Goal: Task Accomplishment & Management: Manage account settings

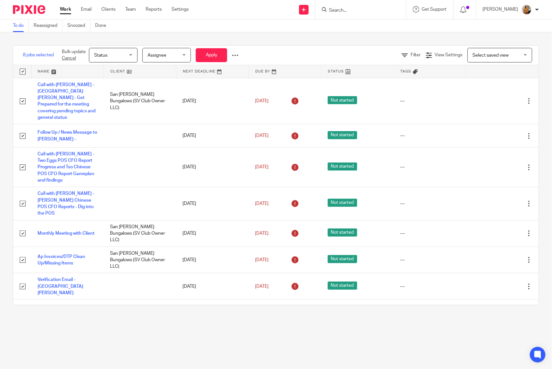
click at [120, 58] on span "Status" at bounding box center [111, 55] width 34 height 14
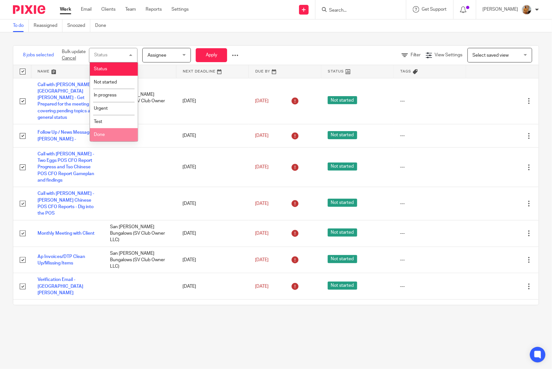
click at [106, 133] on li "Done" at bounding box center [114, 134] width 48 height 13
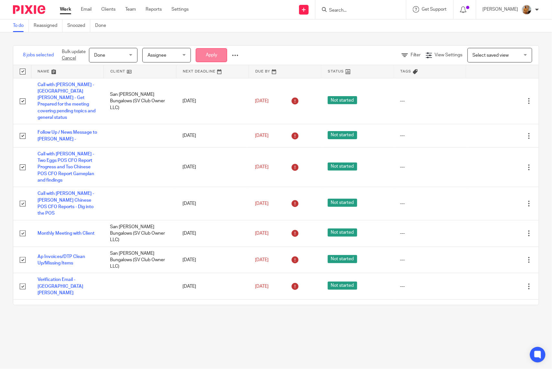
click at [210, 51] on button "Apply" at bounding box center [211, 55] width 31 height 14
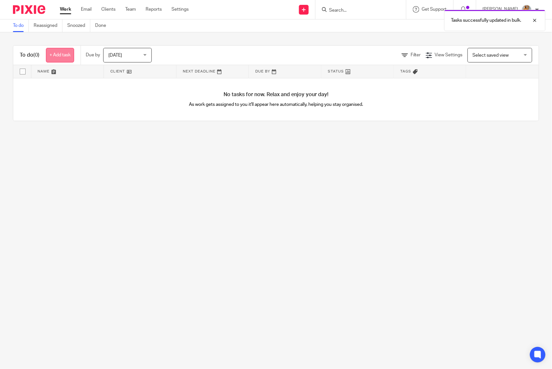
click at [61, 55] on link "+ Add task" at bounding box center [60, 55] width 28 height 15
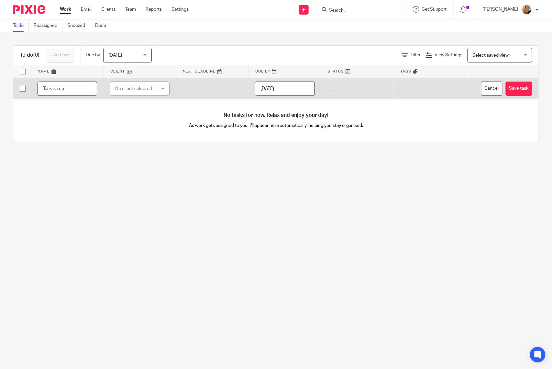
click at [71, 90] on input "text" at bounding box center [68, 88] width 60 height 15
click at [71, 90] on input "Call with Natalia - Get Ready for the Tso Chinese Meeting" at bounding box center [68, 88] width 60 height 15
click at [71, 90] on input "Call with [PERSON_NAME] - Get Ready for the Tso Chinese Meeting" at bounding box center [68, 88] width 60 height 15
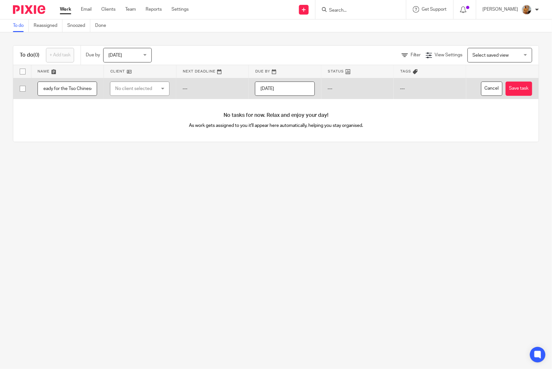
click at [71, 90] on input "Call with [PERSON_NAME] - Get Ready for the Tso Chinese Meeting" at bounding box center [68, 88] width 60 height 15
type input "Call with [PERSON_NAME] - Get Ready for the Tso Chinese Meeting"
click at [505, 90] on button "Save task" at bounding box center [518, 88] width 27 height 15
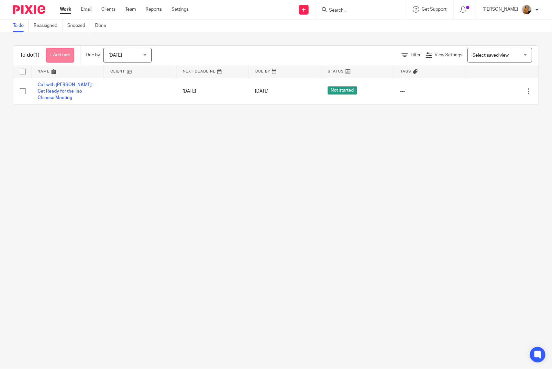
click at [63, 55] on link "+ Add task" at bounding box center [60, 55] width 28 height 15
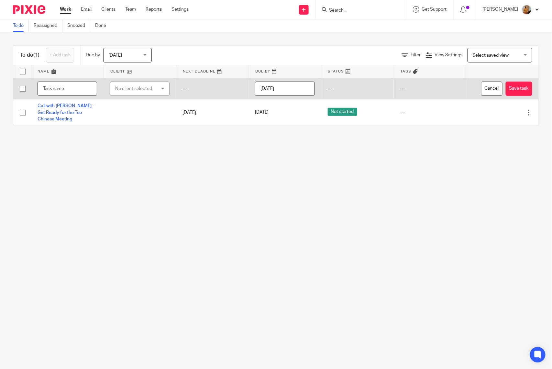
click at [53, 84] on input "text" at bounding box center [68, 88] width 60 height 15
paste input "Call with [PERSON_NAME] - Get Ready for the Tso Chinese Meeting"
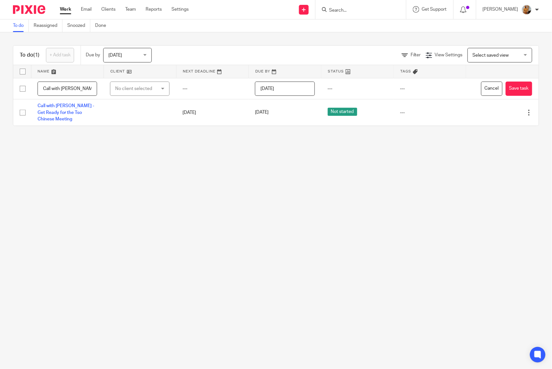
drag, startPoint x: 49, startPoint y: 90, endPoint x: 4, endPoint y: 89, distance: 44.3
click at [4, 89] on div "To do (1) + Add task Due by Today Today Today Tomorrow This week Next week This…" at bounding box center [276, 85] width 552 height 106
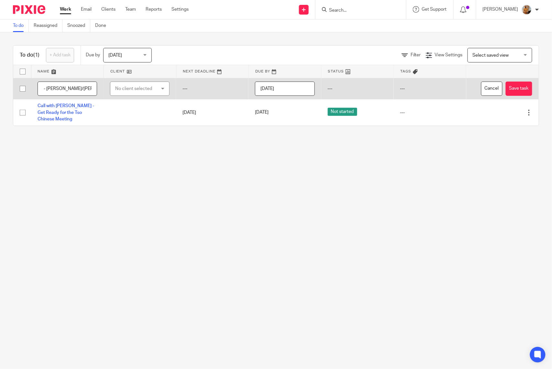
scroll to position [0, 46]
type input "Tso Chinese Meeting - Natalia/Lin/Jody/Maria"
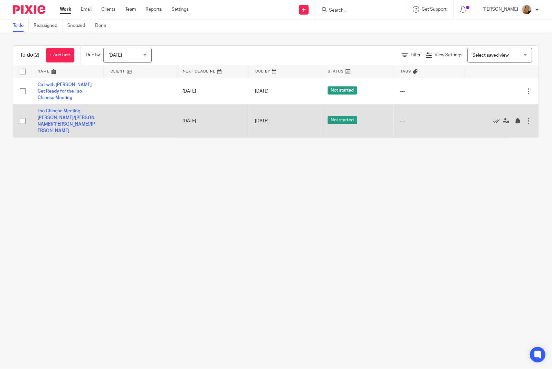
click at [62, 116] on td "Tso Chinese Meeting - Natalia/Lin/Jody/Maria" at bounding box center [67, 120] width 72 height 33
click at [64, 121] on link "Tso Chinese Meeting - Natalia/Lin/Jody/Maria" at bounding box center [67, 121] width 59 height 24
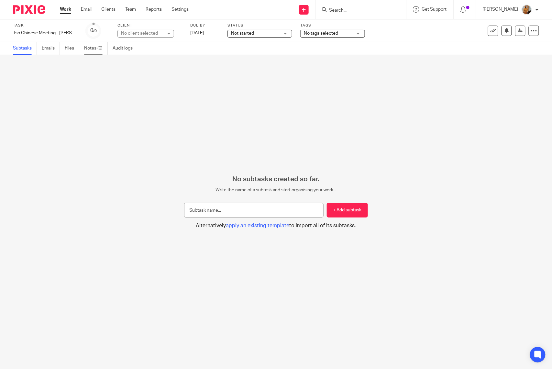
click at [94, 49] on link "Notes (0)" at bounding box center [96, 48] width 24 height 13
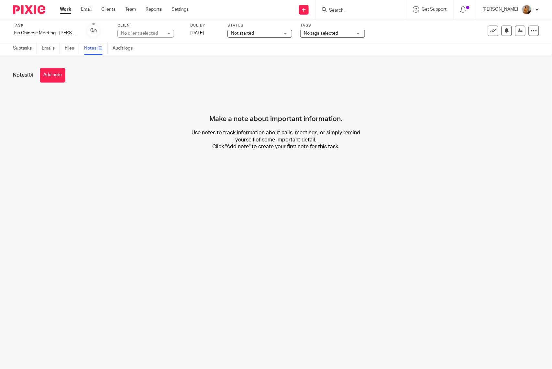
click at [235, 119] on h4 "Make a note about important information." at bounding box center [276, 107] width 133 height 31
click at [62, 80] on button "Add note" at bounding box center [53, 75] width 26 height 15
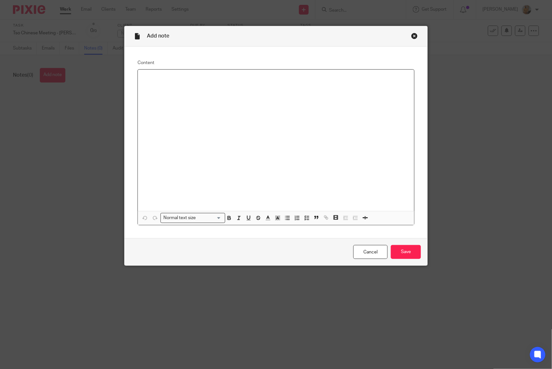
click at [202, 109] on div at bounding box center [276, 140] width 276 height 141
click at [271, 87] on div at bounding box center [276, 140] width 276 height 141
click at [155, 87] on p "The discussion centered in the feedback provided from Matias and Natalia regard…" at bounding box center [276, 81] width 266 height 13
click at [0, 0] on span "associated" at bounding box center [0, 0] width 0 height 0
click at [216, 92] on div "The discussion centered in the feedback provided from Matias and Natalia regard…" at bounding box center [276, 140] width 276 height 141
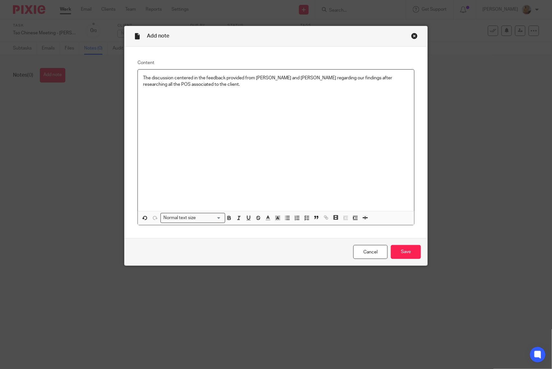
click at [216, 92] on div "The discussion centered in the feedback provided from Matias and Natalia regard…" at bounding box center [276, 140] width 276 height 141
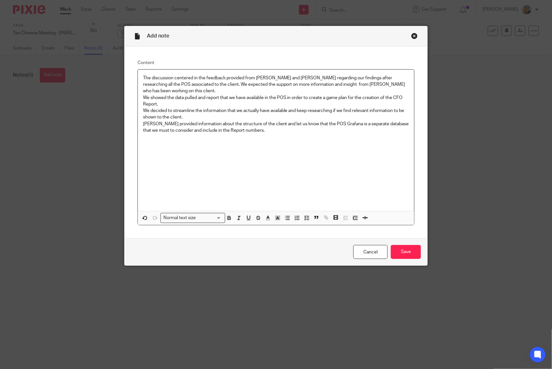
click at [254, 121] on p "Lin provided information about the structure of the client and let us know that…" at bounding box center [276, 127] width 266 height 13
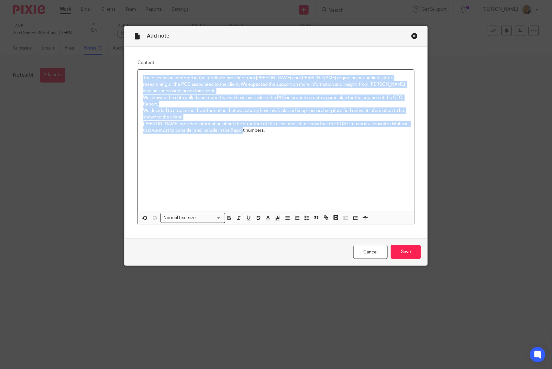
drag, startPoint x: 242, startPoint y: 128, endPoint x: 127, endPoint y: 64, distance: 131.6
click at [127, 64] on div "Content The discussion centered in the feedback provided from Matias and Natali…" at bounding box center [276, 143] width 303 height 192
copy div "The discussion centered in the feedback provided from Matias and Natalia regard…"
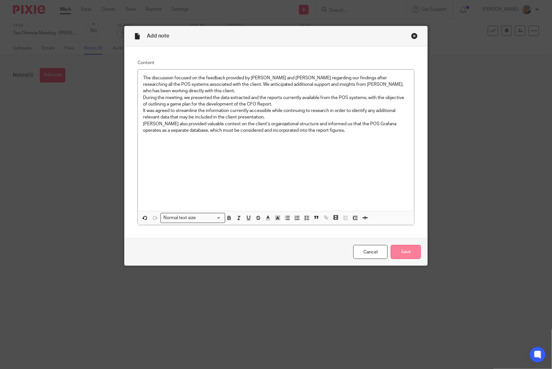
click at [400, 251] on input "Save" at bounding box center [406, 252] width 30 height 14
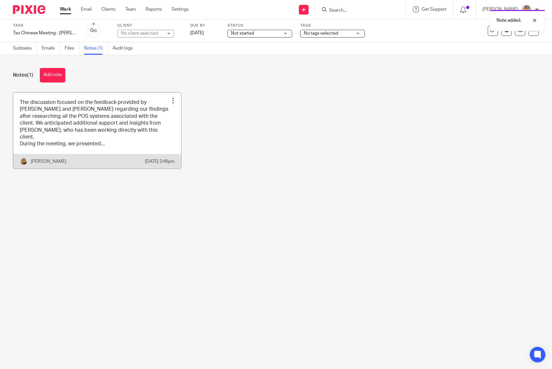
click at [170, 98] on div at bounding box center [173, 100] width 6 height 6
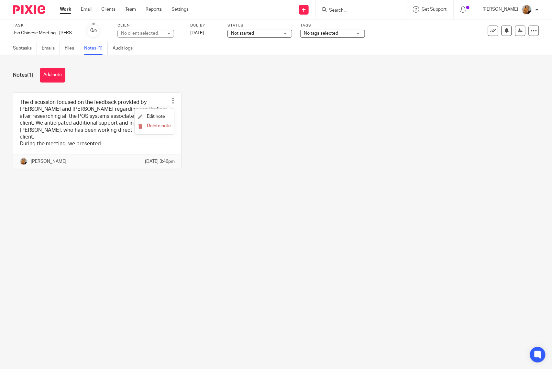
click at [237, 121] on div "The discussion focused on the feedback provided by Matias and Natalia regarding…" at bounding box center [271, 135] width 536 height 86
click at [68, 8] on link "Work" at bounding box center [65, 9] width 11 height 6
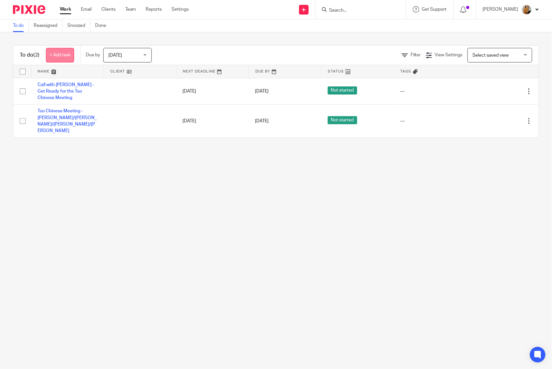
click at [62, 53] on link "+ Add task" at bounding box center [60, 55] width 28 height 15
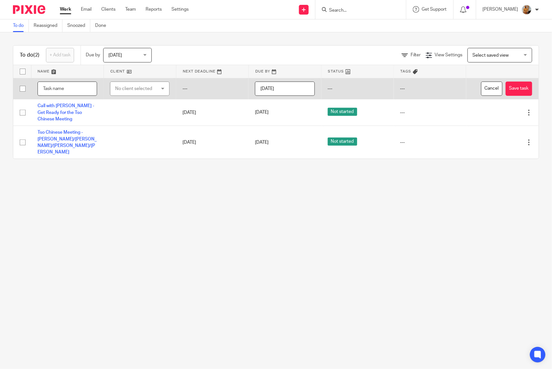
click at [70, 89] on input "text" at bounding box center [68, 88] width 60 height 15
type input "C"
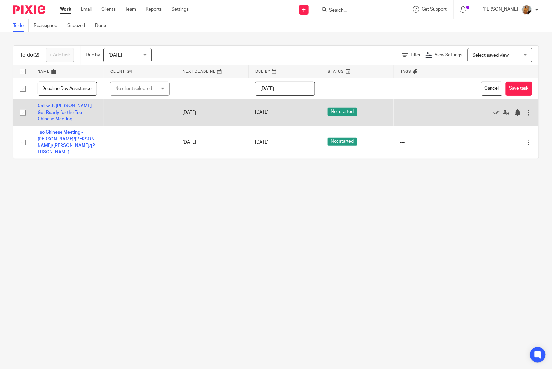
scroll to position [0, 41]
type input "Support Actions - Deadline Day Assistance"
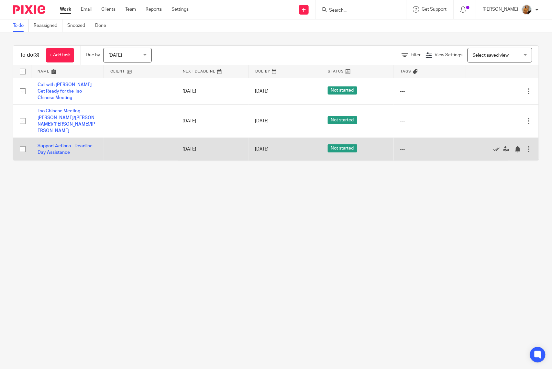
click at [526, 146] on div at bounding box center [529, 149] width 6 height 6
click at [60, 144] on link "Support Actions - Deadline Day Assistance" at bounding box center [65, 149] width 55 height 11
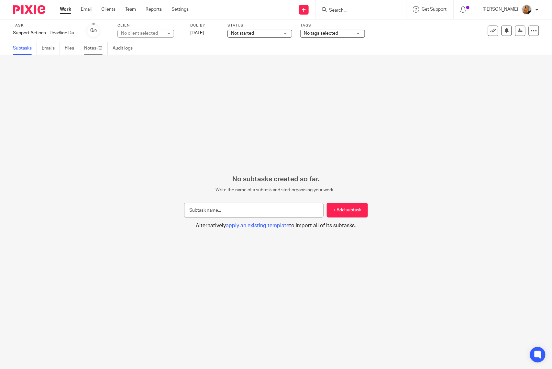
click at [92, 49] on link "Notes (0)" at bounding box center [96, 48] width 24 height 13
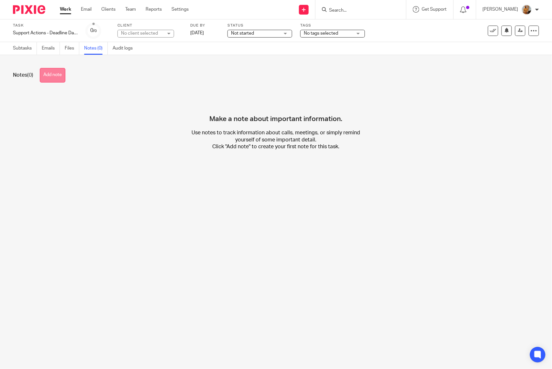
click at [58, 75] on button "Add note" at bounding box center [53, 75] width 26 height 15
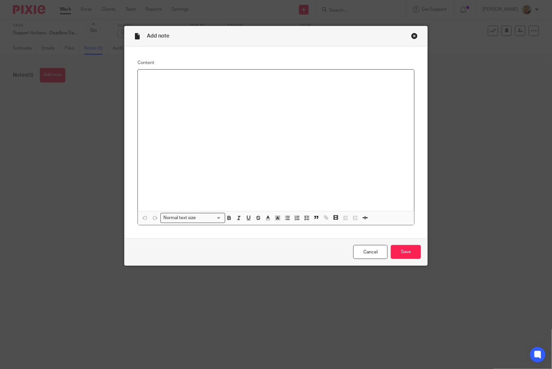
click at [207, 123] on div at bounding box center [276, 140] width 276 height 141
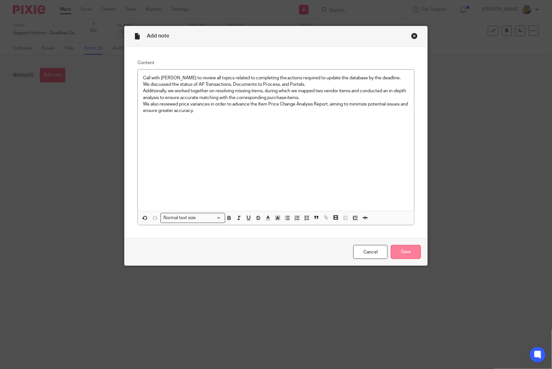
click at [408, 252] on input "Save" at bounding box center [406, 252] width 30 height 14
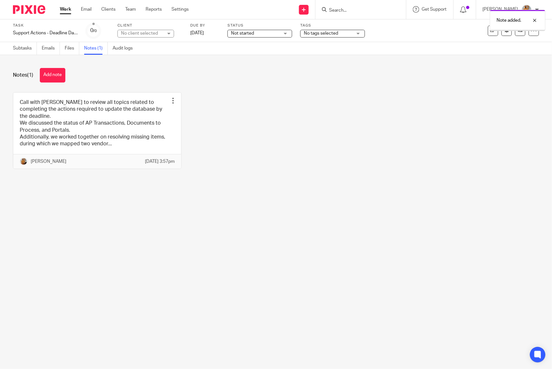
click at [61, 10] on link "Work" at bounding box center [65, 9] width 11 height 6
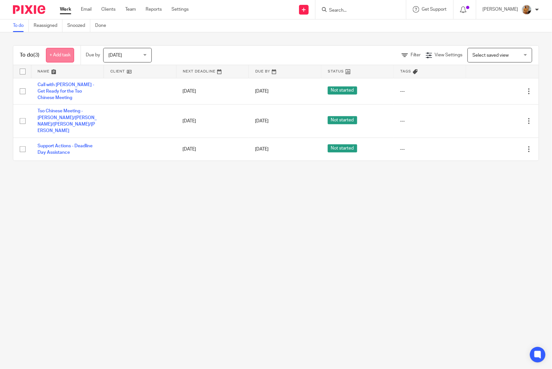
click at [65, 55] on link "+ Add task" at bounding box center [60, 55] width 28 height 15
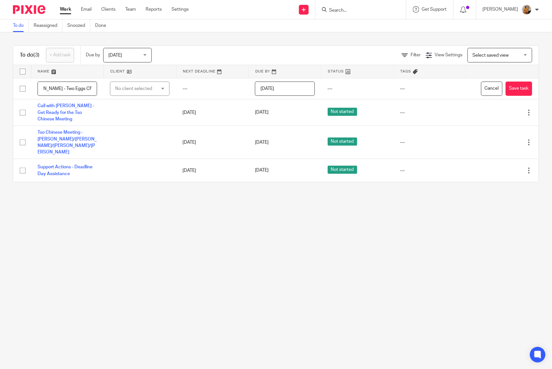
scroll to position [0, 36]
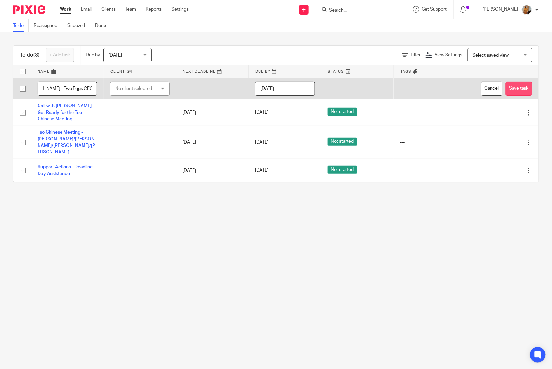
type input "Call with [PERSON_NAME] - Two Eggs CFO Reports"
click at [507, 85] on button "Save task" at bounding box center [518, 88] width 27 height 15
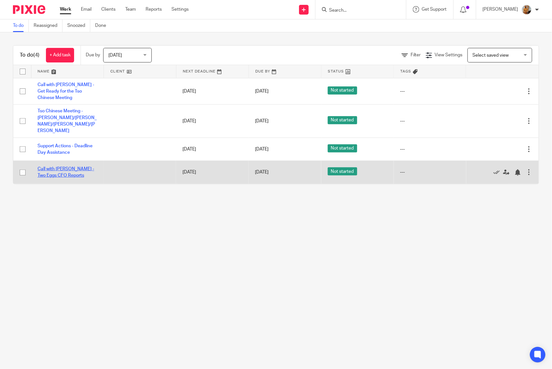
drag, startPoint x: 0, startPoint y: 0, endPoint x: 50, endPoint y: 161, distance: 168.3
click at [50, 167] on link "Call with [PERSON_NAME] - Two Eggs CFO Reports" at bounding box center [66, 172] width 57 height 11
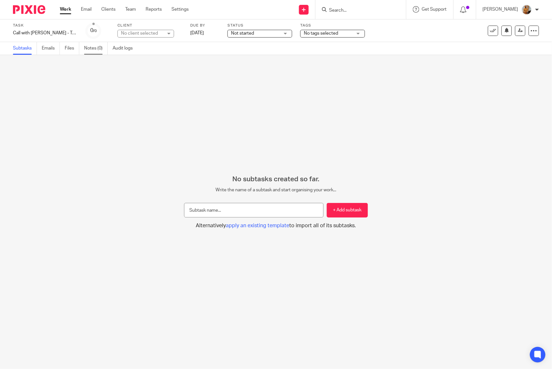
click at [95, 49] on link "Notes (0)" at bounding box center [96, 48] width 24 height 13
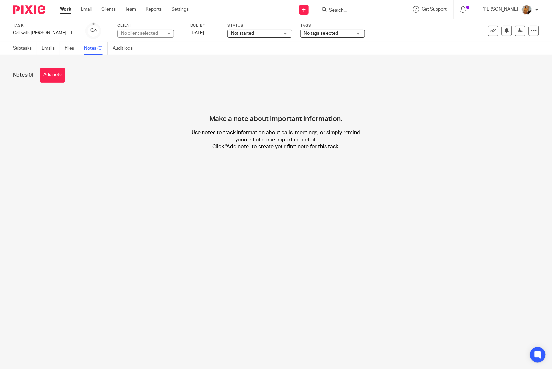
click at [100, 47] on link "Notes (0)" at bounding box center [96, 48] width 24 height 13
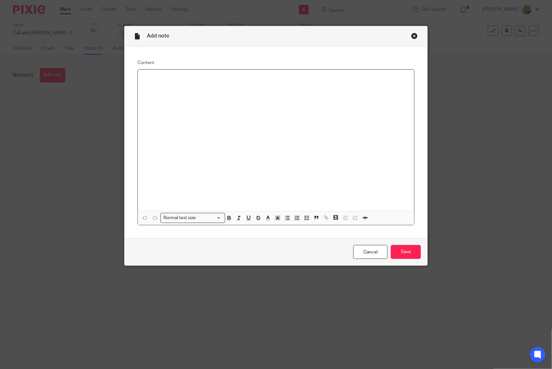
click at [171, 131] on div at bounding box center [276, 140] width 276 height 141
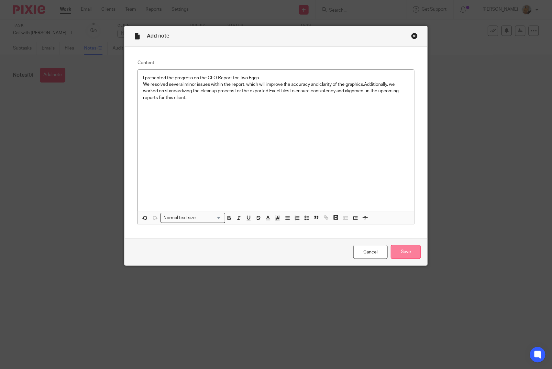
click at [414, 250] on input "Save" at bounding box center [406, 252] width 30 height 14
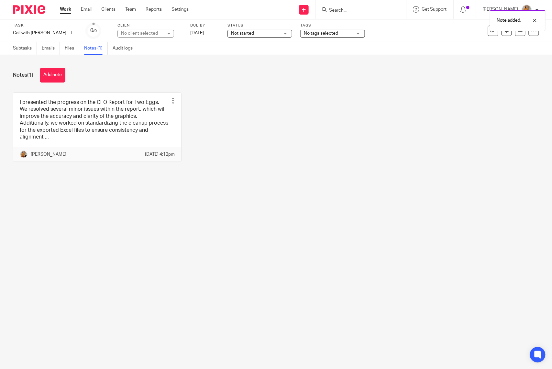
click at [63, 10] on link "Work" at bounding box center [65, 9] width 11 height 6
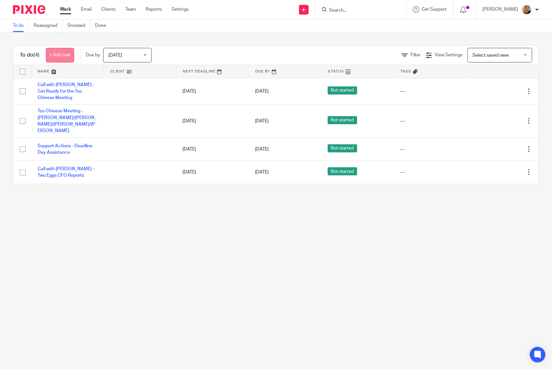
click at [65, 53] on link "+ Add task" at bounding box center [60, 55] width 28 height 15
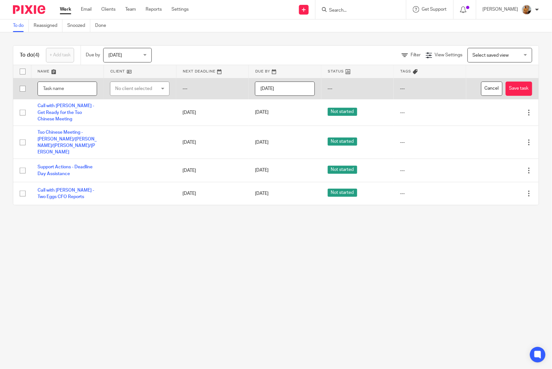
click at [70, 95] on input "text" at bounding box center [68, 88] width 60 height 15
click at [68, 91] on input "Chat with" at bounding box center [68, 88] width 60 height 15
type input "Chat with Lightspeed POS - Void Orders"
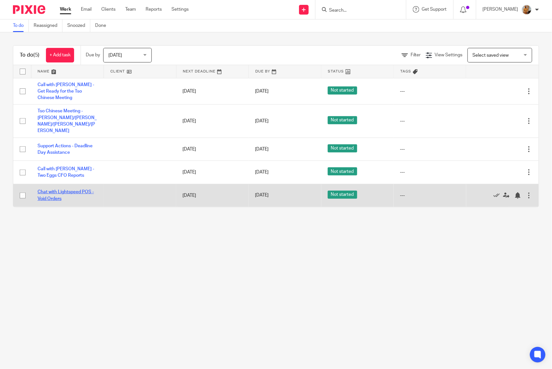
click at [63, 190] on link "Chat with Lightspeed POS - Void Orders" at bounding box center [66, 195] width 56 height 11
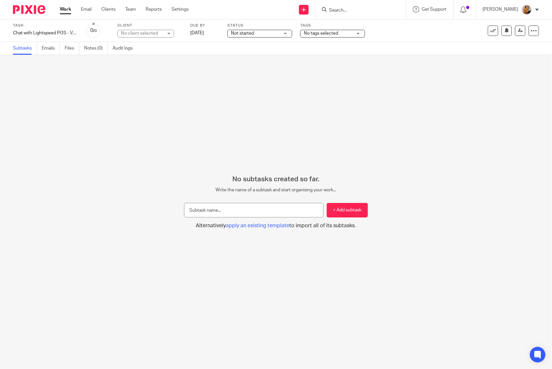
click at [135, 32] on div "No client selected" at bounding box center [142, 33] width 42 height 6
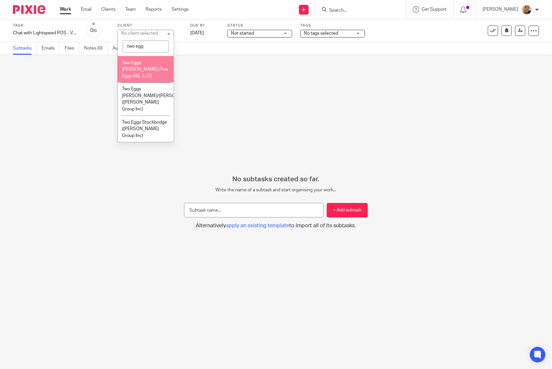
type input "two egg"
click at [153, 66] on li "Two Eggs [PERSON_NAME] (Two Eggs B&L LLC)" at bounding box center [146, 69] width 56 height 27
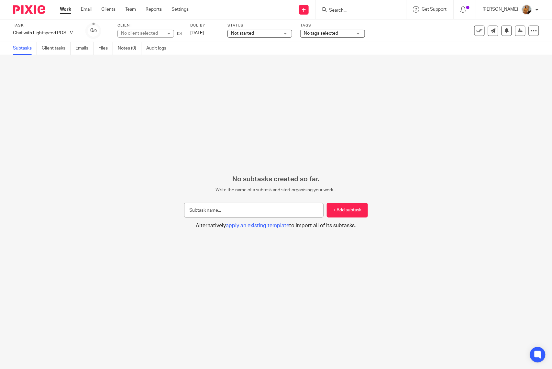
click at [68, 11] on link "Work" at bounding box center [65, 9] width 11 height 6
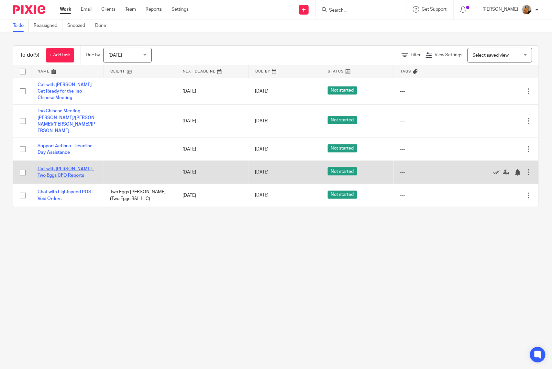
click at [69, 167] on link "Call with [PERSON_NAME] - Two Eggs CFO Reports" at bounding box center [66, 172] width 57 height 11
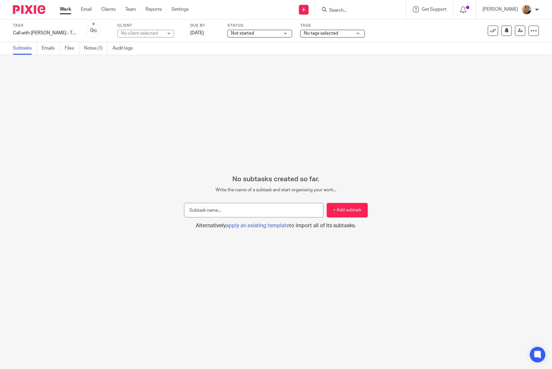
click at [131, 30] on div "No client selected" at bounding box center [145, 34] width 57 height 8
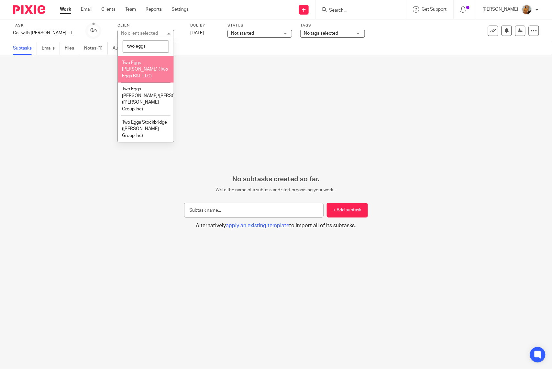
type input "two eggs"
click at [152, 62] on span "Two Eggs [PERSON_NAME] (Two Eggs B&L LLC)" at bounding box center [145, 69] width 46 height 18
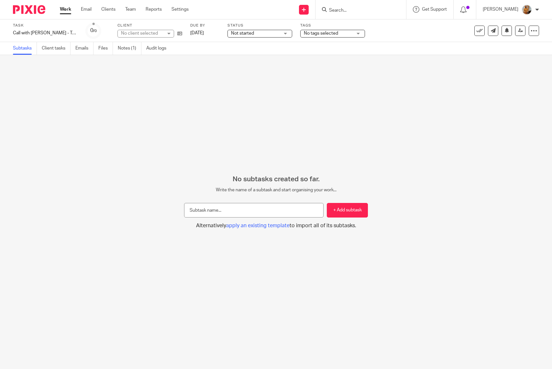
click at [64, 9] on link "Work" at bounding box center [65, 9] width 11 height 6
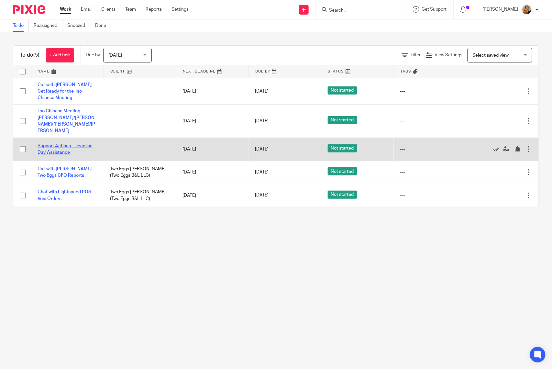
click at [63, 144] on link "Support Actions - Deadline Day Assistance" at bounding box center [65, 149] width 55 height 11
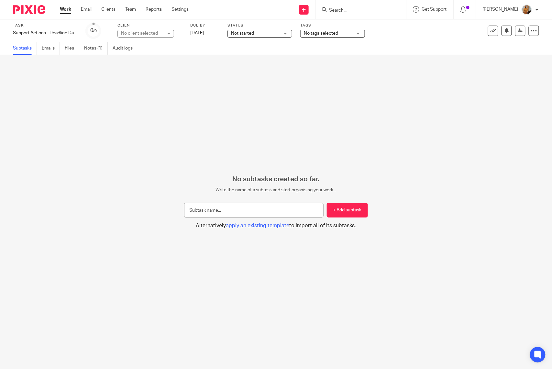
click at [133, 32] on div "No client selected" at bounding box center [142, 33] width 42 height 6
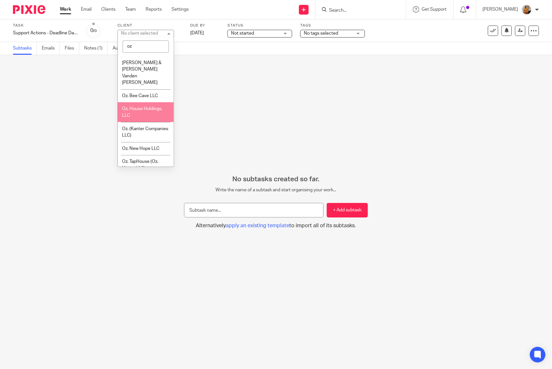
type input "oz"
click at [157, 113] on li "Oz. House Holdings, LLC" at bounding box center [146, 112] width 56 height 20
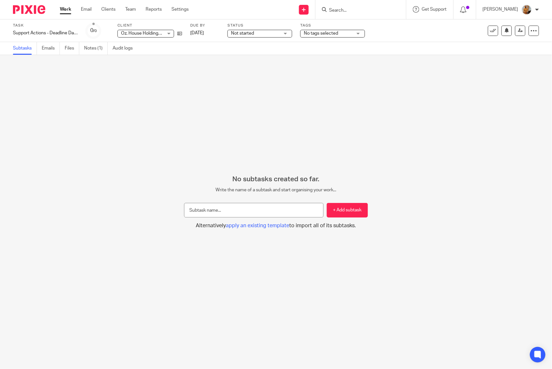
click at [64, 8] on link "Work" at bounding box center [65, 9] width 11 height 6
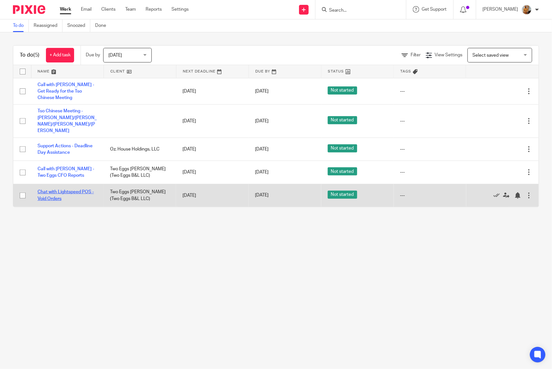
click at [52, 190] on link "Chat with Lightspeed POS - Void Orders" at bounding box center [66, 195] width 56 height 11
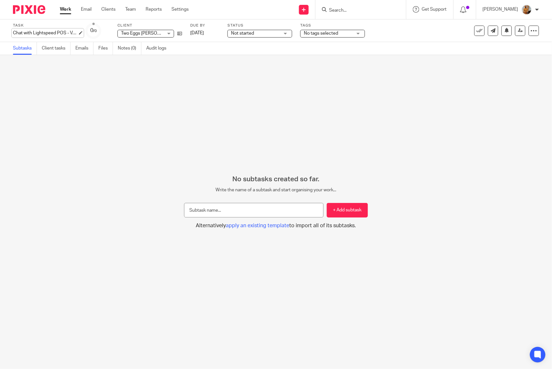
click at [62, 33] on div "Chat with Lightspeed POS - Void Orders Save Chat with Lightspeed POS - Void Ord…" at bounding box center [45, 33] width 65 height 6
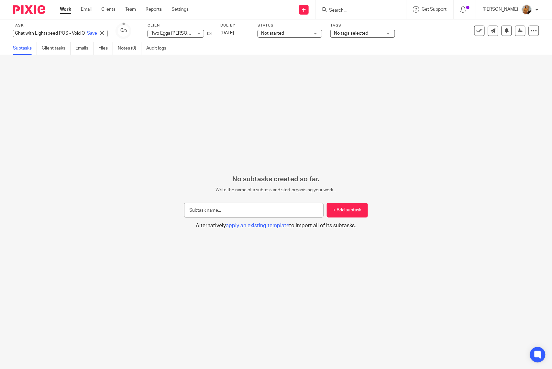
click at [59, 32] on input "Chat with Lightspeed POS - Void Orders" at bounding box center [60, 33] width 95 height 7
type input "Chat with Lightspeed POS - Void Orders and Voided Payments"
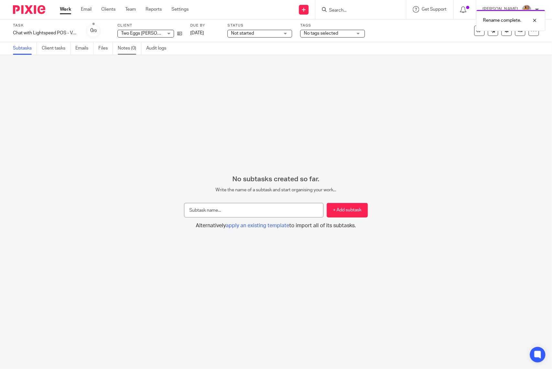
click at [127, 47] on link "Notes (0)" at bounding box center [130, 48] width 24 height 13
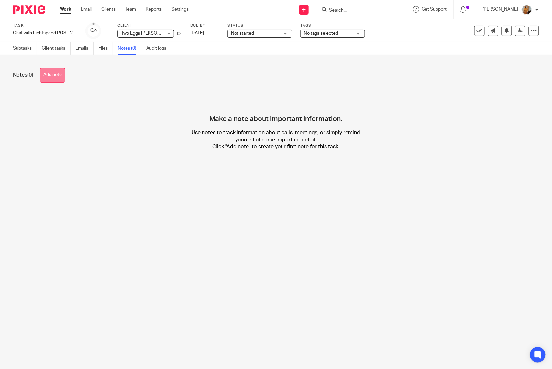
click at [57, 74] on button "Add note" at bounding box center [53, 75] width 26 height 15
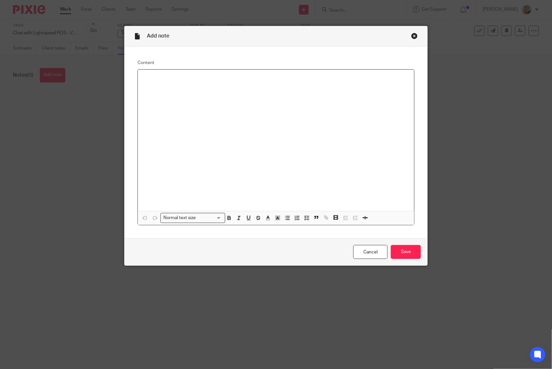
click at [193, 125] on div at bounding box center [276, 140] width 276 height 141
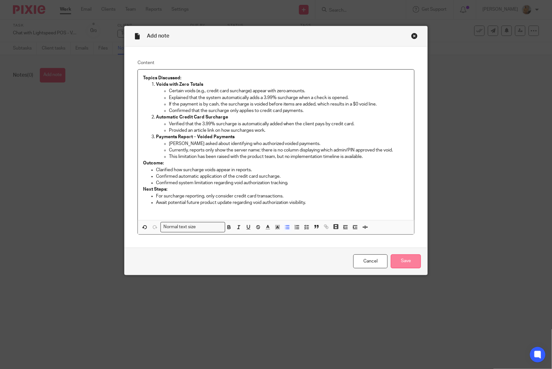
click at [409, 257] on input "Save" at bounding box center [406, 261] width 30 height 14
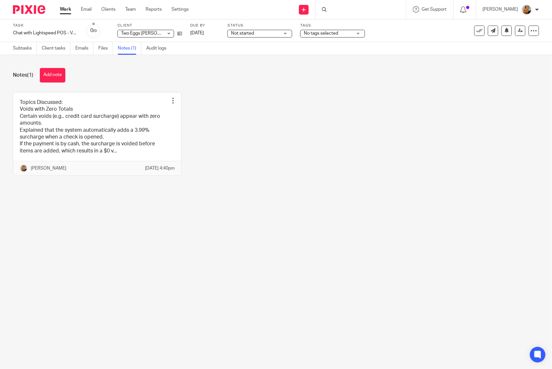
click at [65, 10] on link "Work" at bounding box center [65, 9] width 11 height 6
